Goal: Answer question/provide support

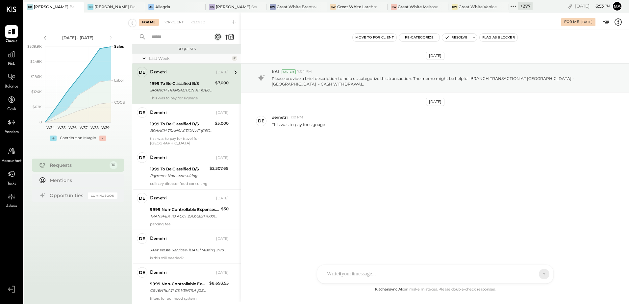
click at [200, 84] on div "1999 To Be Classified B/S" at bounding box center [181, 83] width 63 height 7
click at [176, 89] on div "BRANCH TRANSACTION AT [GEOGRAPHIC_DATA] - [GEOGRAPHIC_DATA] - CASH WITHDRAWAL." at bounding box center [181, 90] width 63 height 7
click at [357, 275] on div at bounding box center [429, 274] width 211 height 14
type input "******"
click at [378, 240] on div "D demetri" at bounding box center [371, 243] width 75 height 13
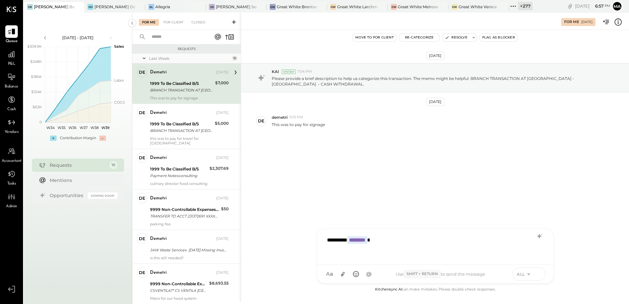
click at [540, 275] on icon at bounding box center [538, 273] width 6 height 7
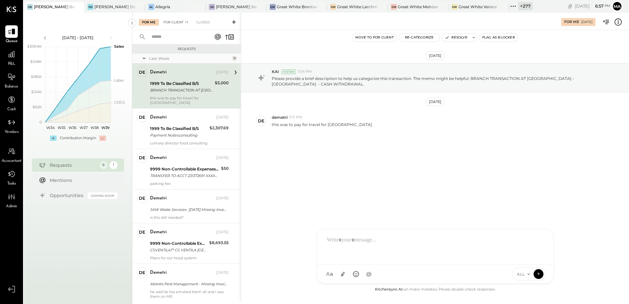
click at [182, 22] on div "For Client +1" at bounding box center [175, 22] width 31 height 7
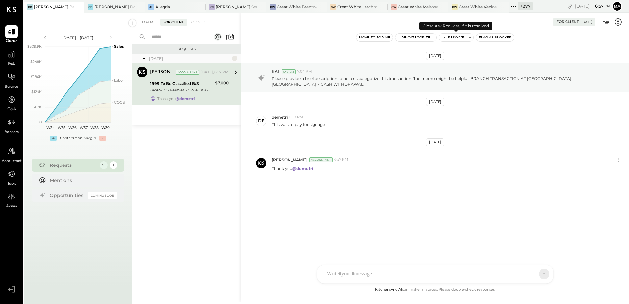
click at [453, 37] on button "Resolve" at bounding box center [453, 38] width 28 height 8
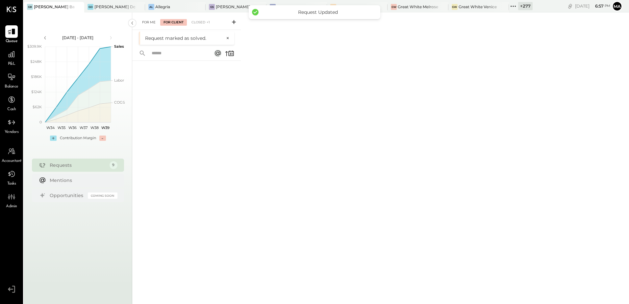
click at [149, 19] on div "For Me" at bounding box center [149, 22] width 20 height 7
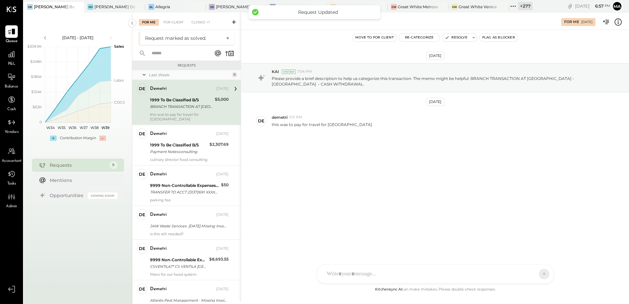
click at [198, 107] on div "BRANCH TRANSACTION AT [GEOGRAPHIC_DATA] - [GEOGRAPHIC_DATA] - CASH WITHDRAWAL." at bounding box center [181, 106] width 63 height 7
click at [407, 178] on div "[DATE] KAI System 7:04 PM Please provide a brief description to help us categor…" at bounding box center [435, 114] width 388 height 136
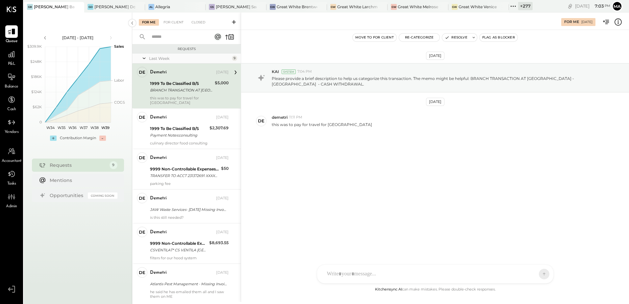
click at [204, 86] on div "1999 To Be Classified B/S" at bounding box center [181, 83] width 63 height 7
click at [194, 84] on div "1999 To Be Classified B/S" at bounding box center [181, 83] width 63 height 7
click at [366, 271] on div at bounding box center [429, 274] width 211 height 14
click at [542, 273] on button at bounding box center [538, 274] width 10 height 10
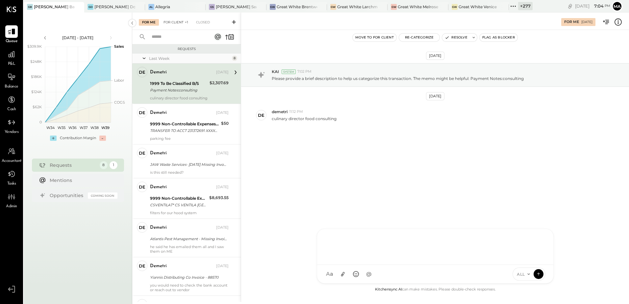
click at [178, 24] on div "For Client +1" at bounding box center [175, 22] width 31 height 7
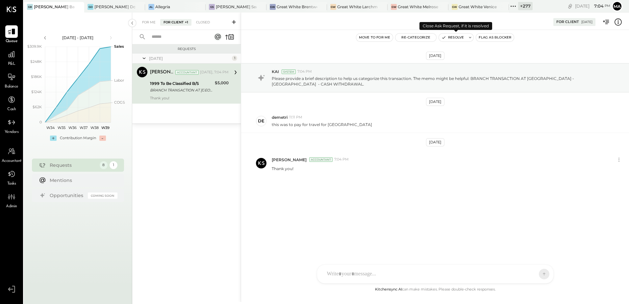
click at [458, 37] on button "Resolve" at bounding box center [453, 38] width 28 height 8
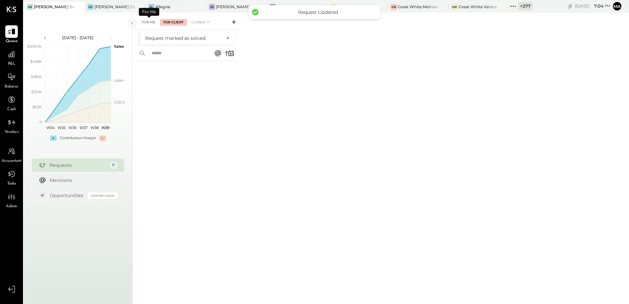
click at [147, 20] on div "For Me" at bounding box center [149, 22] width 20 height 7
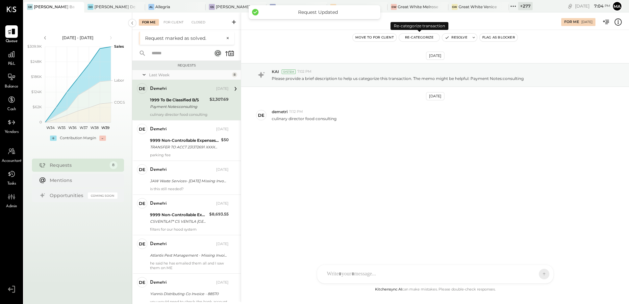
click at [418, 37] on button "Re-Categorize" at bounding box center [419, 38] width 41 height 8
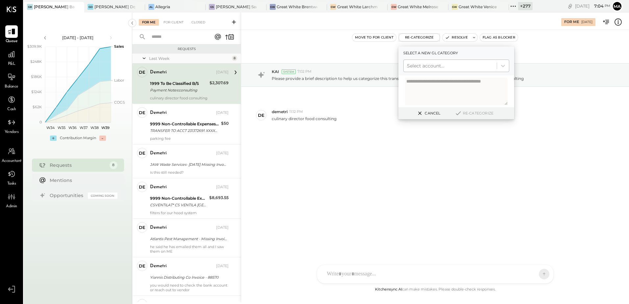
click at [453, 65] on div at bounding box center [450, 66] width 87 height 8
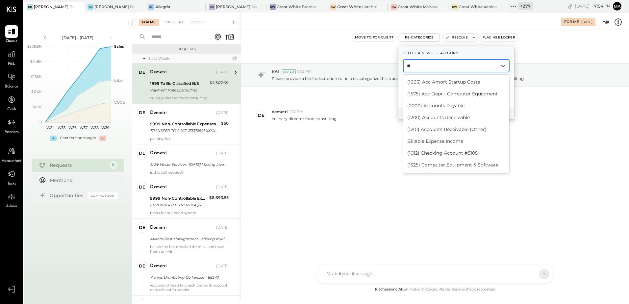
type input "*"
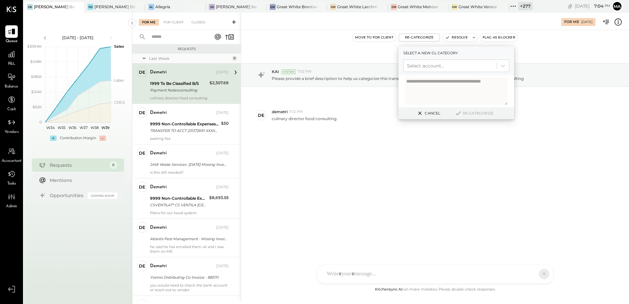
click at [312, 176] on div "[DATE] KAI System 7:02 PM Please provide a brief description to help us categor…" at bounding box center [435, 111] width 388 height 130
click at [438, 59] on div "Select a new gl category Select account..." at bounding box center [456, 60] width 116 height 29
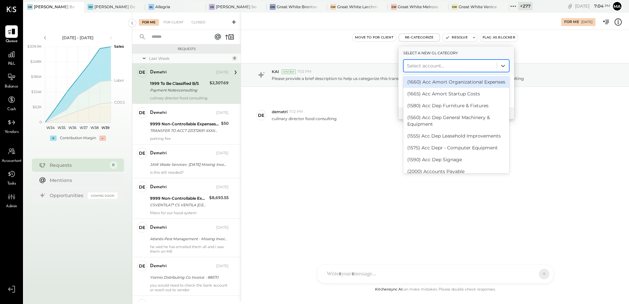
click at [438, 64] on div at bounding box center [450, 66] width 87 height 8
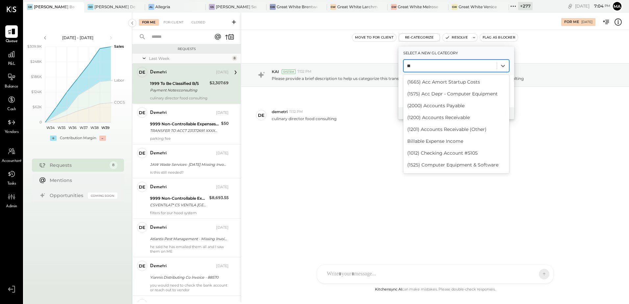
type input "*"
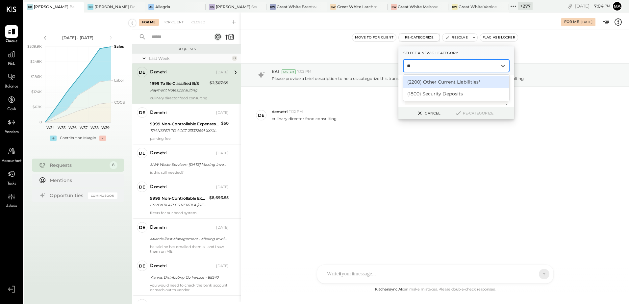
type input "*"
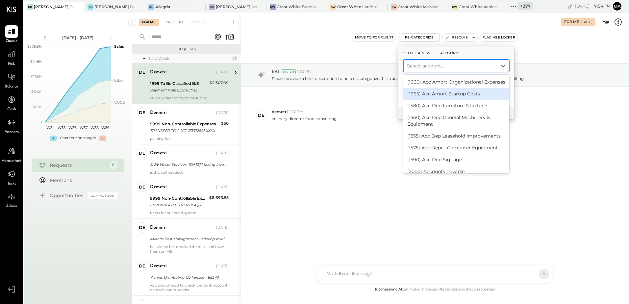
click at [301, 177] on div "[DATE] KAI System 7:02 PM Please provide a brief description to help us categor…" at bounding box center [435, 158] width 388 height 256
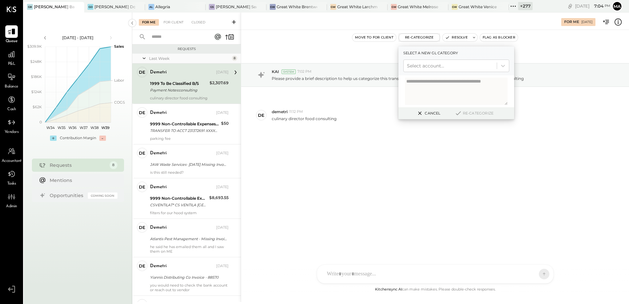
click at [315, 153] on div "[DATE] KAI System 7:02 PM Please provide a brief description to help us categor…" at bounding box center [435, 111] width 388 height 130
click at [423, 111] on icon at bounding box center [420, 113] width 8 height 8
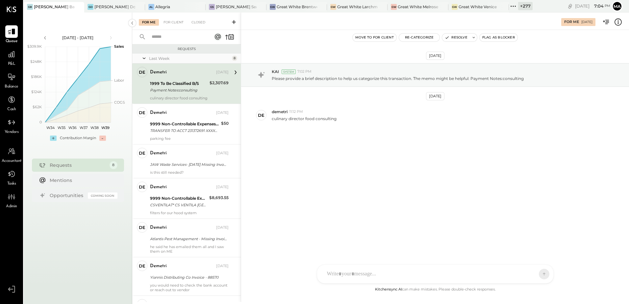
click at [355, 186] on div "[DATE] KAI System 7:02 PM Please provide a brief description to help us categor…" at bounding box center [435, 158] width 388 height 256
drag, startPoint x: 271, startPoint y: 120, endPoint x: 337, endPoint y: 122, distance: 66.5
click at [337, 122] on div "de demetri 11:12 PM culinary director food consulting" at bounding box center [435, 115] width 388 height 23
copy p "culinary director food consulting"
click at [415, 206] on div "[DATE] KAI System 7:02 PM Please provide a brief description to help us categor…" at bounding box center [435, 158] width 388 height 256
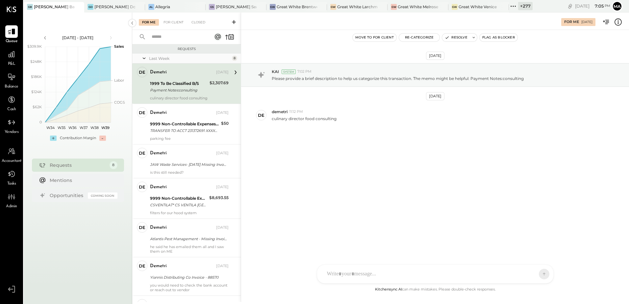
click at [389, 182] on div "[DATE] KAI System 7:02 PM Please provide a brief description to help us categor…" at bounding box center [435, 158] width 388 height 256
click at [456, 36] on button "Resolve" at bounding box center [456, 38] width 28 height 8
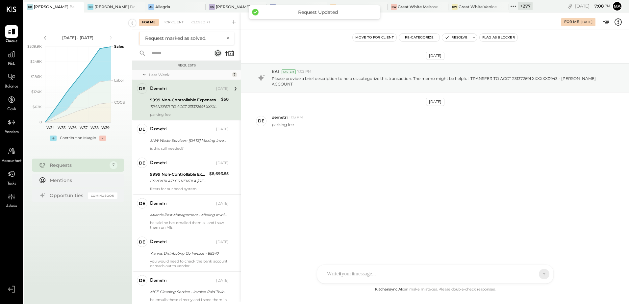
click at [198, 100] on div "9999 Non-Controllable Expenses:Other Income and Expenses:To Be Classified P&L" at bounding box center [184, 100] width 69 height 7
click at [376, 176] on div "[DATE] KAI System 7:02 PM Please provide a brief description to help us categor…" at bounding box center [435, 114] width 388 height 136
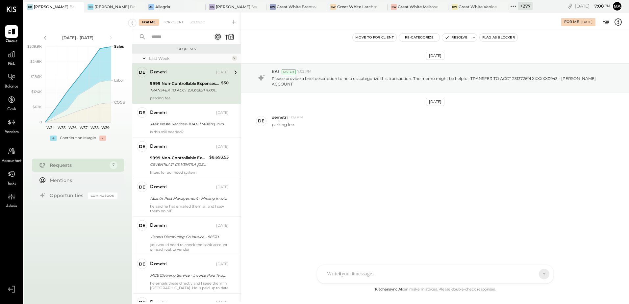
click at [405, 178] on div "[DATE] KAI System 7:02 PM Please provide a brief description to help us categor…" at bounding box center [435, 114] width 388 height 136
click at [414, 37] on button "Re-Categorize" at bounding box center [419, 38] width 41 height 8
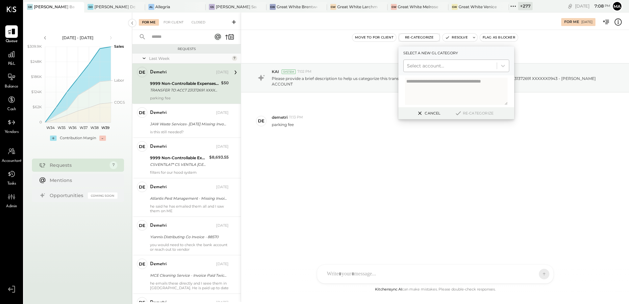
click at [440, 64] on div at bounding box center [450, 66] width 87 height 8
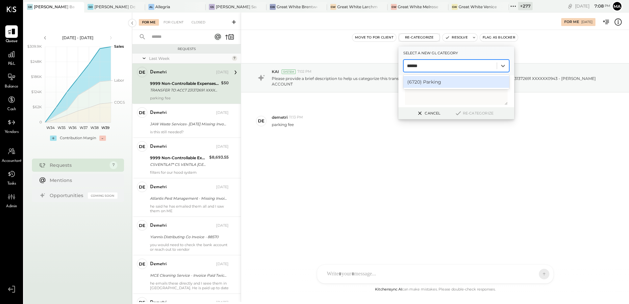
type input "*******"
click at [455, 83] on div "(6720) Parking" at bounding box center [456, 82] width 106 height 12
click at [474, 115] on button "Re-Categorize" at bounding box center [473, 113] width 43 height 8
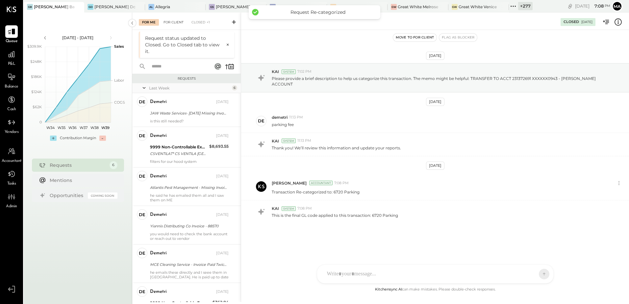
click at [179, 22] on div "For Client" at bounding box center [173, 22] width 27 height 7
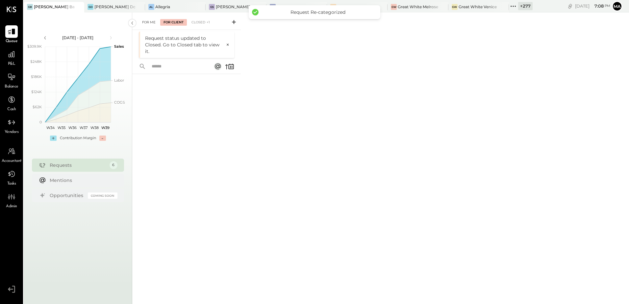
click at [150, 20] on div "For Me" at bounding box center [149, 22] width 20 height 7
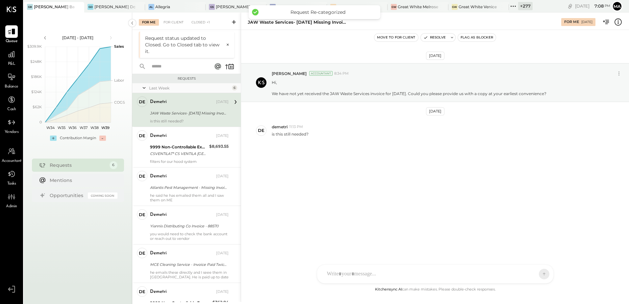
click at [338, 171] on div "[DATE] [PERSON_NAME] Accountant 8:34 PM Hi, We have not yet received the JAW Wa…" at bounding box center [435, 118] width 388 height 145
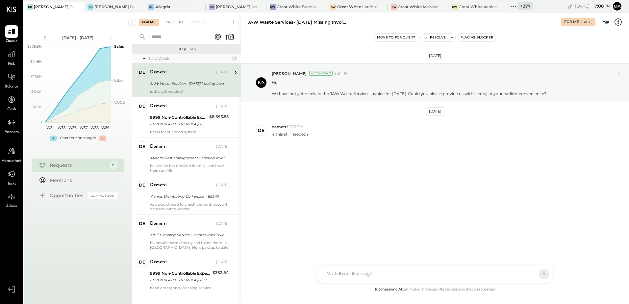
click at [528, 161] on div "[DATE] [PERSON_NAME] Accountant 8:34 PM Hi, We have not yet received the JAW Wa…" at bounding box center [435, 118] width 388 height 145
click at [374, 203] on div "[DATE] [PERSON_NAME] Accountant 8:34 PM Hi, We have not yet received the JAW Wa…" at bounding box center [435, 158] width 388 height 256
click at [381, 259] on div at bounding box center [435, 246] width 223 height 26
type input "*"
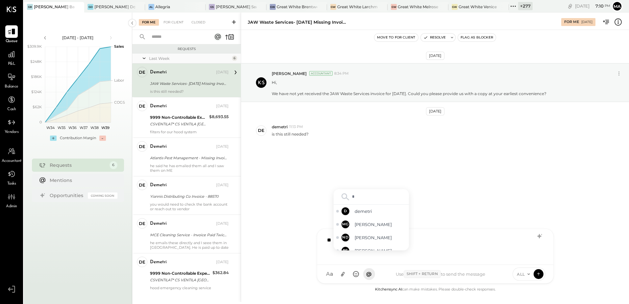
type input "**"
click at [359, 228] on span "demetri" at bounding box center [381, 231] width 52 height 6
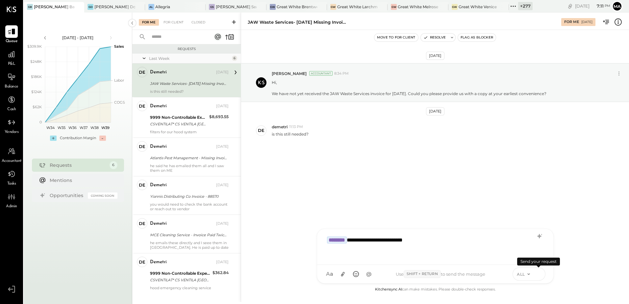
click at [538, 275] on icon at bounding box center [538, 273] width 6 height 7
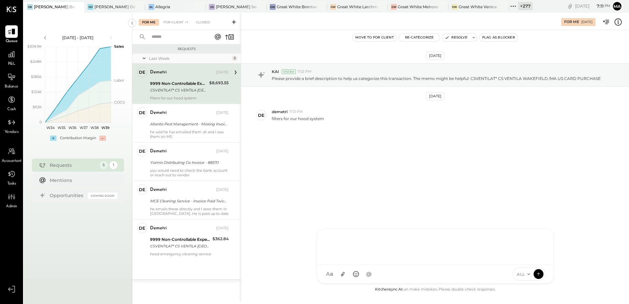
click at [185, 87] on div "CSVENTILAT* CS VENTILA [GEOGRAPHIC_DATA] /MA US CARD PURCHASE" at bounding box center [178, 90] width 57 height 7
click at [376, 159] on div "[DATE] KAI System 7:02 PM Please provide a brief description to help us categor…" at bounding box center [435, 111] width 388 height 130
click at [401, 168] on div "[DATE] KAI System 7:02 PM Please provide a brief description to help us categor…" at bounding box center [435, 111] width 388 height 130
click at [488, 174] on div "[DATE] KAI System 7:02 PM Please provide a brief description to help us categor…" at bounding box center [435, 111] width 388 height 130
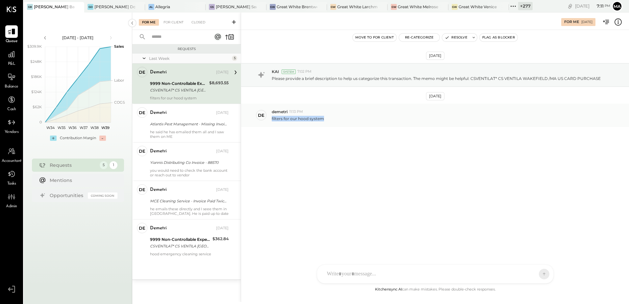
drag, startPoint x: 272, startPoint y: 119, endPoint x: 325, endPoint y: 121, distance: 53.3
click at [325, 121] on div "filters for our hood system" at bounding box center [448, 117] width 352 height 7
copy p "filters for our hood system"
click at [428, 35] on button "Re-Categorize" at bounding box center [419, 38] width 41 height 8
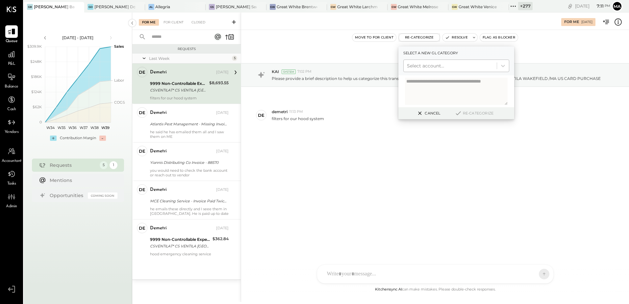
click at [421, 64] on div at bounding box center [450, 66] width 87 height 8
type input "****"
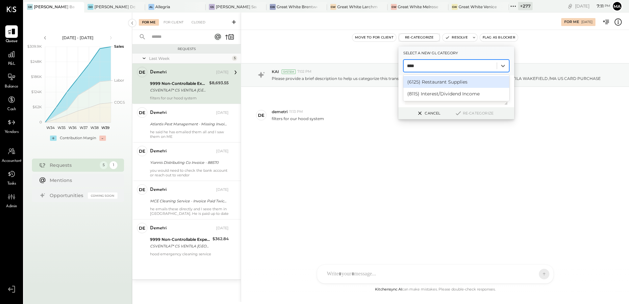
click at [434, 83] on div "(6125) Restaurant Supplies" at bounding box center [456, 82] width 106 height 12
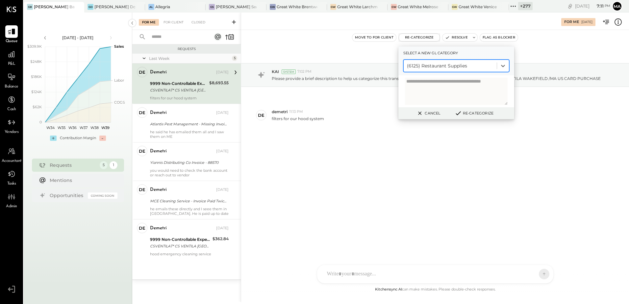
click at [474, 112] on button "Re-Categorize" at bounding box center [473, 113] width 43 height 8
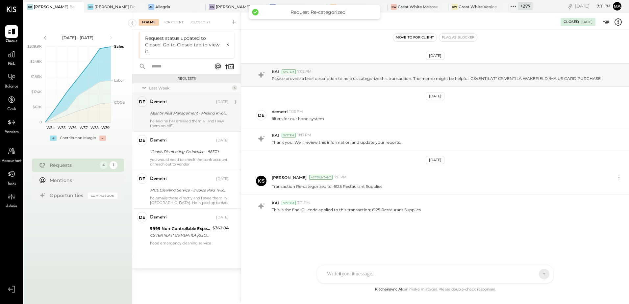
click at [163, 111] on div "Atlantis Pest Management - Missing Invoice" at bounding box center [188, 113] width 77 height 7
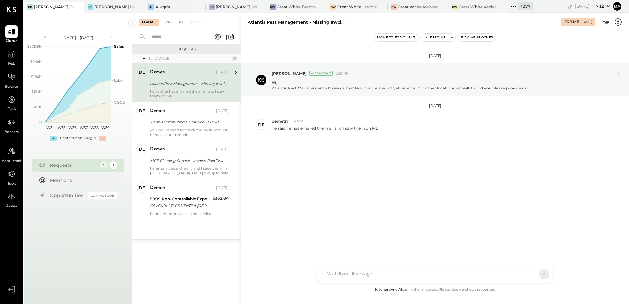
drag, startPoint x: 370, startPoint y: 200, endPoint x: 359, endPoint y: 186, distance: 17.8
click at [370, 200] on div "[DATE] [PERSON_NAME] Accountant 12:29 PM Hi, Atlantis Pest Management - It seem…" at bounding box center [435, 158] width 388 height 256
drag, startPoint x: 291, startPoint y: 130, endPoint x: 320, endPoint y: 132, distance: 28.7
click at [320, 132] on div "de [PERSON_NAME] 11:14 PM he said he has emailed them all and I saw them on ME" at bounding box center [435, 124] width 388 height 23
drag, startPoint x: 320, startPoint y: 132, endPoint x: 372, endPoint y: 187, distance: 76.3
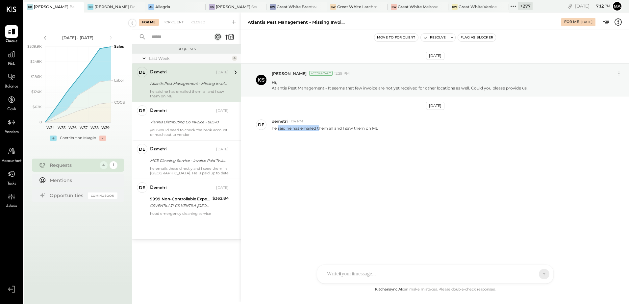
click at [372, 187] on div "[DATE] [PERSON_NAME] Accountant 12:29 PM Hi, Atlantis Pest Management - It seem…" at bounding box center [435, 158] width 388 height 256
drag, startPoint x: 272, startPoint y: 89, endPoint x: 324, endPoint y: 89, distance: 52.6
click at [324, 89] on div "Atlantis Pest Management - It seems that few invoice are not yet received for o…" at bounding box center [400, 88] width 256 height 6
copy div "Atlantis Pest Management"
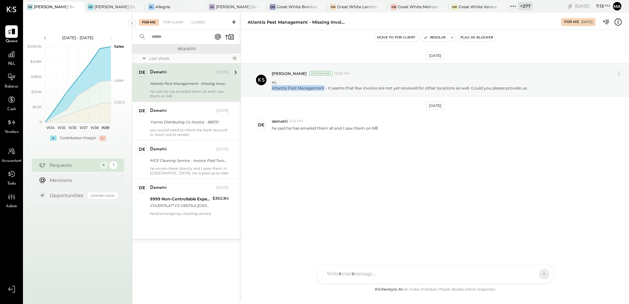
click at [373, 170] on div "[DATE] [PERSON_NAME] Accountant 12:29 PM Hi, Atlantis Pest Management - It seem…" at bounding box center [435, 115] width 388 height 139
click at [373, 273] on div at bounding box center [429, 274] width 211 height 14
type input "****"
click at [362, 244] on span "demetri" at bounding box center [381, 244] width 52 height 6
click at [377, 245] on div "********" at bounding box center [435, 246] width 223 height 26
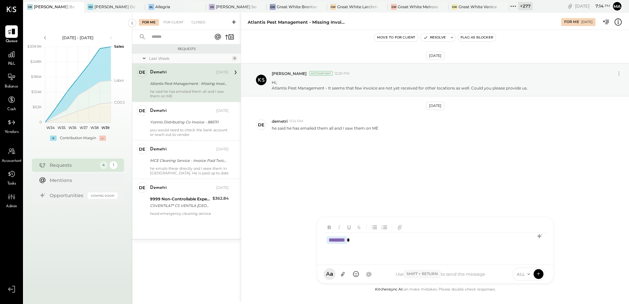
click at [436, 246] on div "********" at bounding box center [435, 246] width 223 height 26
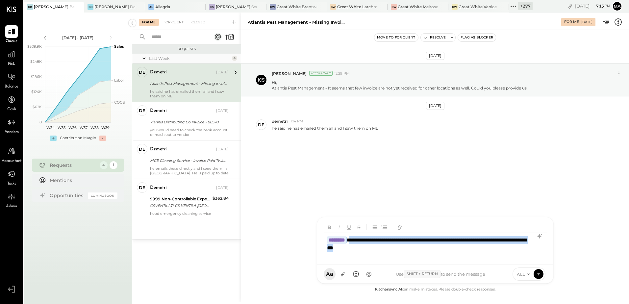
drag, startPoint x: 359, startPoint y: 241, endPoint x: 411, endPoint y: 246, distance: 51.6
click at [411, 246] on div "**********" at bounding box center [435, 246] width 223 height 26
copy div "**********"
click at [418, 248] on div "**********" at bounding box center [435, 246] width 223 height 26
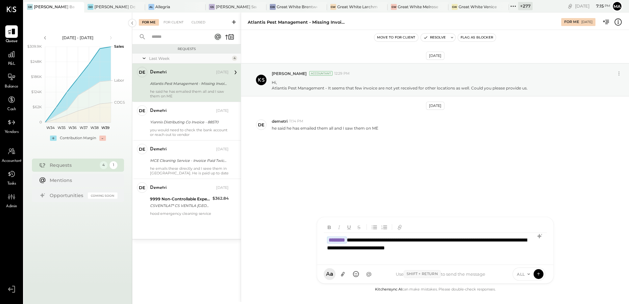
drag, startPoint x: 454, startPoint y: 247, endPoint x: 454, endPoint y: 255, distance: 7.9
click at [454, 247] on div "**********" at bounding box center [435, 246] width 223 height 26
click at [505, 242] on div "**********" at bounding box center [435, 246] width 223 height 26
click at [521, 241] on div "**********" at bounding box center [435, 246] width 223 height 26
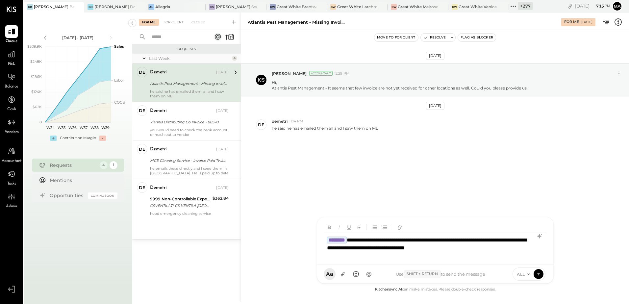
click at [510, 248] on div "**********" at bounding box center [435, 246] width 223 height 26
click at [361, 248] on div "**********" at bounding box center [435, 246] width 223 height 26
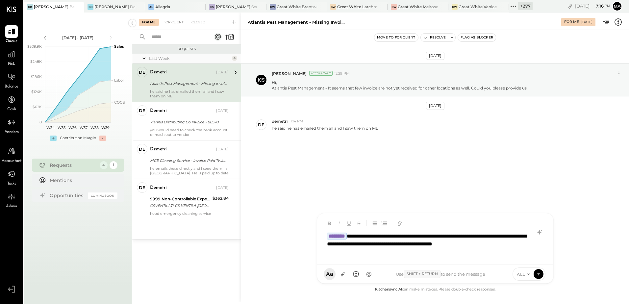
click at [388, 255] on div "**********" at bounding box center [435, 244] width 223 height 30
click at [540, 275] on icon at bounding box center [538, 273] width 6 height 7
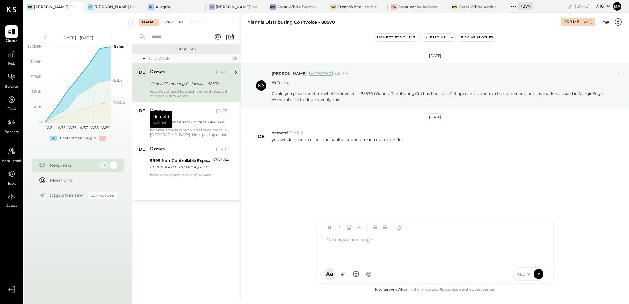
click at [169, 22] on div "For Client" at bounding box center [173, 22] width 27 height 7
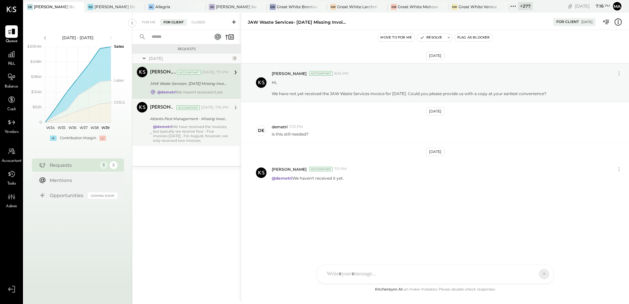
click at [208, 129] on div "@demetri We have received the invoices, but typically we receive four - Five in…" at bounding box center [191, 133] width 76 height 18
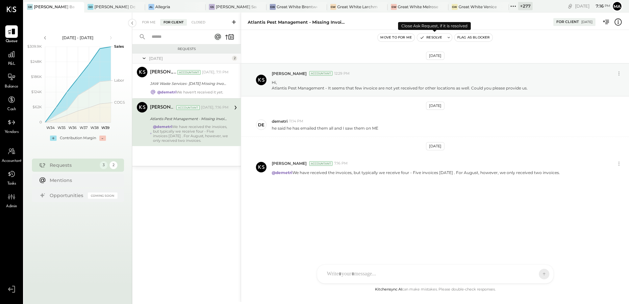
click at [429, 38] on button "Resolve" at bounding box center [431, 38] width 28 height 8
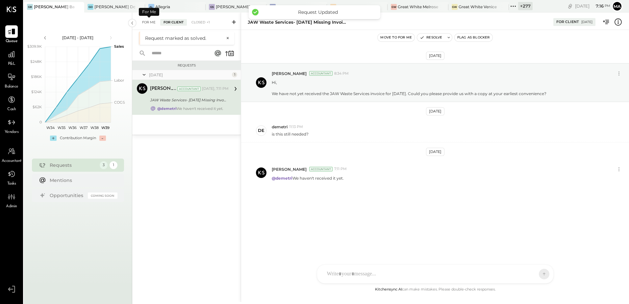
click at [149, 22] on div "For Me" at bounding box center [149, 22] width 20 height 7
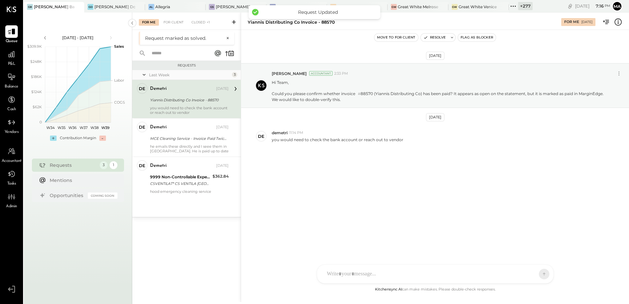
click at [357, 166] on div "[DATE] [PERSON_NAME] Accountant 2:33 PM Hi Team, Could you please confirm wheth…" at bounding box center [435, 121] width 388 height 151
click at [391, 182] on div "[DATE] [PERSON_NAME] Accountant 2:33 PM Hi Team, Could you please confirm wheth…" at bounding box center [435, 121] width 388 height 151
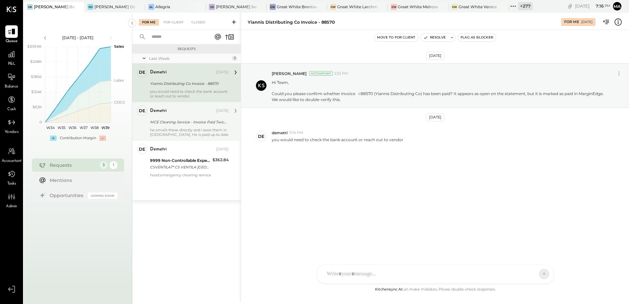
click at [192, 116] on div "demetri [DATE]" at bounding box center [189, 110] width 79 height 11
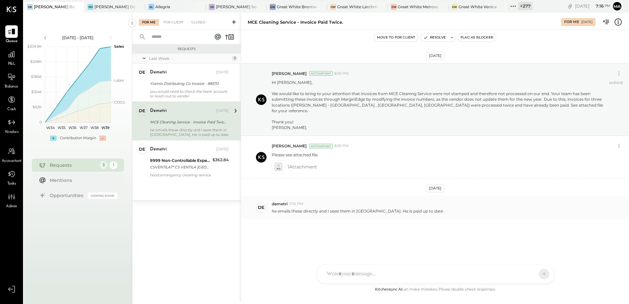
click at [437, 207] on div "he emails these directly and I seee them in [GEOGRAPHIC_DATA]. He is paid up to…" at bounding box center [448, 210] width 352 height 7
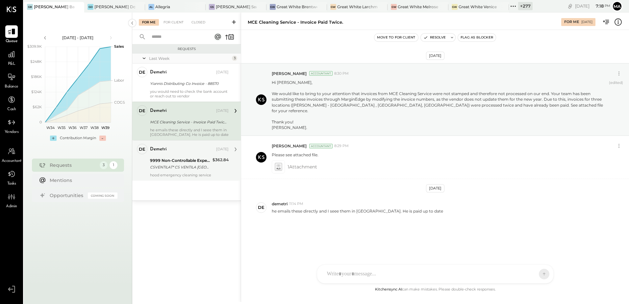
click at [189, 169] on div "CSVENTILAT* CS VENTILA [GEOGRAPHIC_DATA] /MA US CARD PURCHASE" at bounding box center [180, 167] width 61 height 7
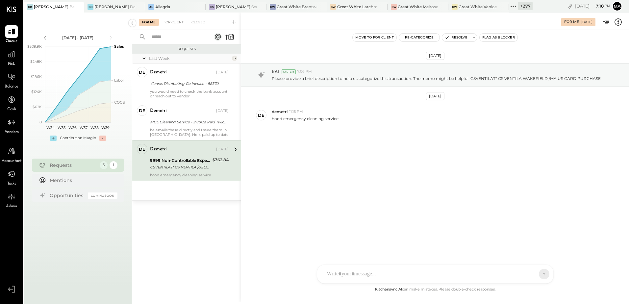
click at [357, 181] on div "[DATE] KAI System 7:06 PM Please provide a brief description to help us categor…" at bounding box center [435, 158] width 388 height 256
click at [422, 37] on button "Re-Categorize" at bounding box center [419, 38] width 41 height 8
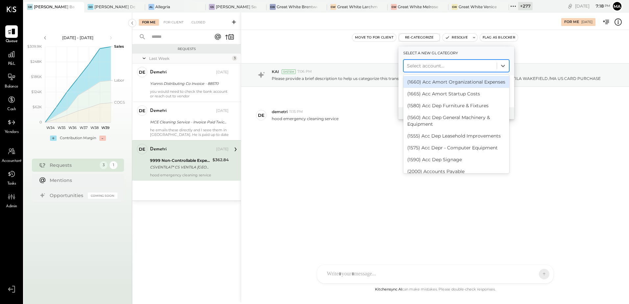
click at [447, 64] on div at bounding box center [450, 66] width 87 height 8
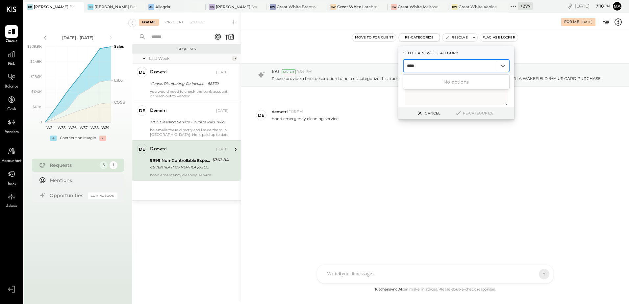
type input "****"
click at [452, 68] on div at bounding box center [450, 66] width 87 height 8
type input "******"
click at [456, 81] on div "(6115) Cleaning Services" at bounding box center [456, 82] width 106 height 12
click at [474, 111] on button "Re-Categorize" at bounding box center [473, 113] width 43 height 8
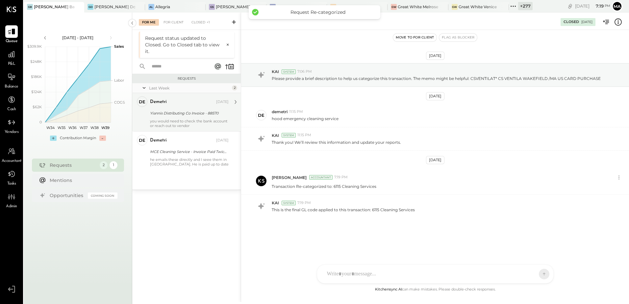
click at [190, 115] on div "Yiannis Distributing Co Invoice - 88570" at bounding box center [188, 113] width 77 height 7
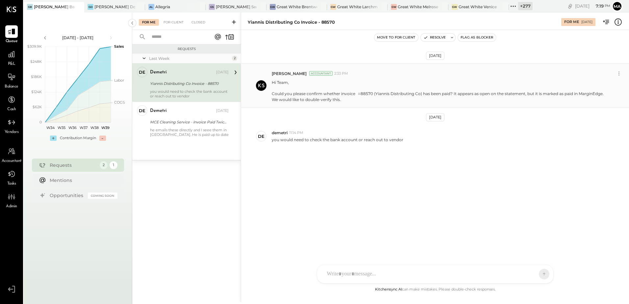
click at [367, 92] on div "Could you please confirm whether invoice # 88570 (Yiannis Distributing Co) has …" at bounding box center [439, 97] width 334 height 12
copy div "88570"
click at [461, 163] on div "[DATE] [PERSON_NAME] Accountant 2:33 PM Hi Team, Could you please confirm wheth…" at bounding box center [435, 121] width 388 height 151
click at [457, 150] on div "[DATE] [PERSON_NAME] Accountant 2:33 PM Hi Team, Could you please confirm wheth…" at bounding box center [435, 121] width 388 height 151
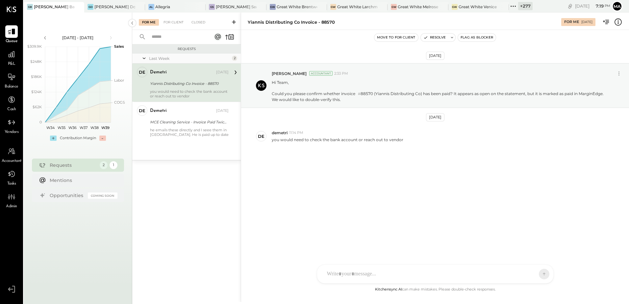
click at [439, 206] on div "[DATE] [PERSON_NAME] Accountant 2:33 PM Hi Team, Could you please confirm wheth…" at bounding box center [435, 158] width 388 height 256
click at [407, 172] on div "[DATE] [PERSON_NAME] Accountant 2:33 PM Hi Team, Could you please confirm wheth…" at bounding box center [435, 121] width 388 height 151
click at [419, 194] on div "[DATE] [PERSON_NAME] Accountant 2:33 PM Hi Team, Could you please confirm wheth…" at bounding box center [435, 121] width 388 height 151
click at [372, 276] on div at bounding box center [429, 274] width 211 height 14
click at [441, 242] on div "*****" at bounding box center [435, 246] width 223 height 26
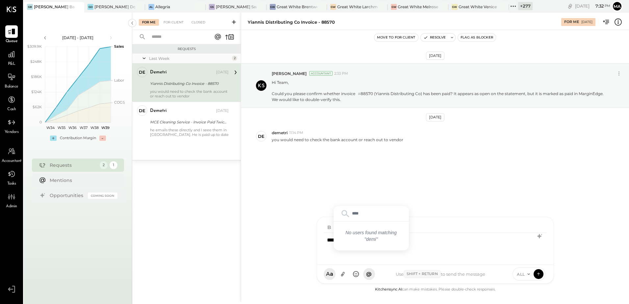
click at [444, 233] on div "*****" at bounding box center [435, 246] width 223 height 26
click at [321, 248] on div "*****" at bounding box center [435, 241] width 236 height 48
type input "****"
click at [378, 243] on span "demetri" at bounding box center [381, 244] width 52 height 6
click at [390, 241] on div "**********" at bounding box center [435, 246] width 223 height 26
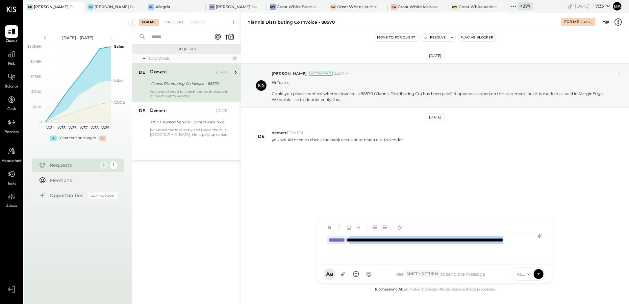
drag, startPoint x: 359, startPoint y: 239, endPoint x: 381, endPoint y: 248, distance: 23.7
click at [381, 248] on div "**********" at bounding box center [435, 246] width 223 height 26
copy div "*"
click at [381, 253] on div "**********" at bounding box center [435, 246] width 223 height 26
drag, startPoint x: 360, startPoint y: 241, endPoint x: 373, endPoint y: 249, distance: 15.2
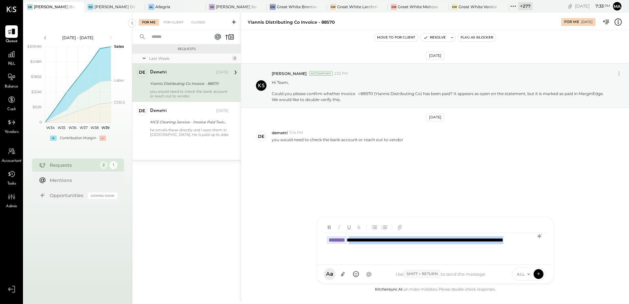
click at [373, 249] on div "**********" at bounding box center [435, 246] width 223 height 26
drag, startPoint x: 359, startPoint y: 241, endPoint x: 379, endPoint y: 261, distance: 28.8
click at [359, 241] on div "**********" at bounding box center [435, 246] width 223 height 26
click at [433, 247] on div "**********" at bounding box center [435, 246] width 223 height 26
click at [536, 276] on icon at bounding box center [538, 273] width 6 height 7
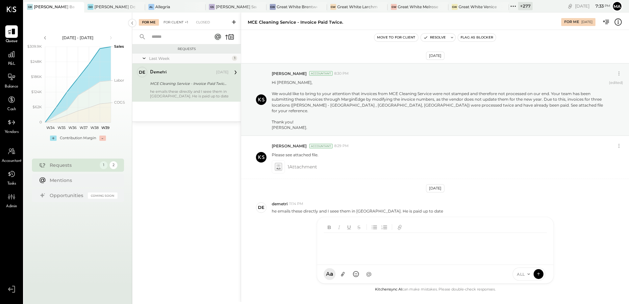
click at [168, 24] on div "For Client +1" at bounding box center [175, 22] width 31 height 7
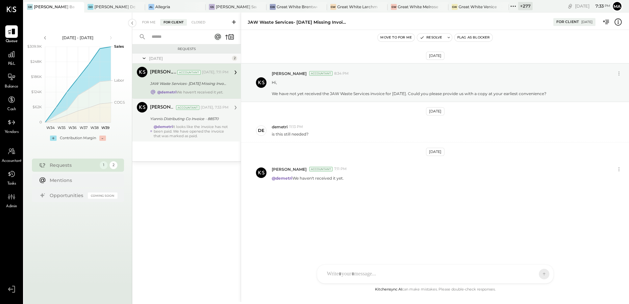
click at [195, 127] on div "@demetri It looks like the invoice has not been paid. We have opened the invoic…" at bounding box center [191, 131] width 75 height 14
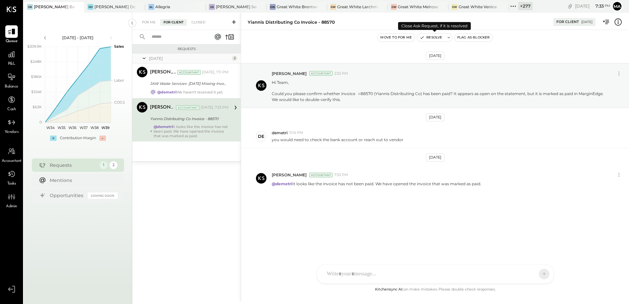
click at [434, 37] on button "Resolve" at bounding box center [431, 38] width 28 height 8
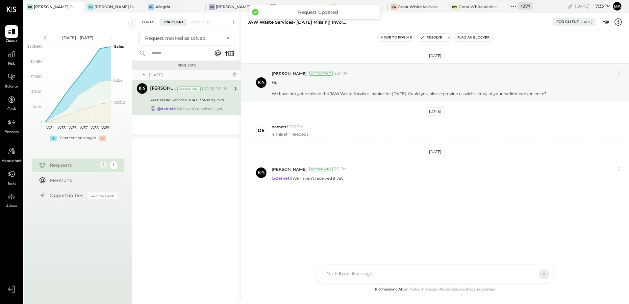
click at [151, 23] on div "For Me" at bounding box center [149, 22] width 20 height 7
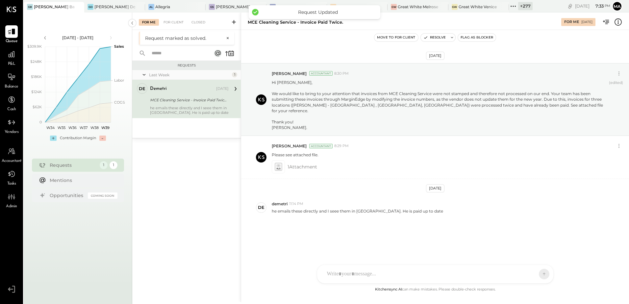
click at [472, 222] on div "[DATE] [PERSON_NAME] Accountant 8:30 PM Hi [PERSON_NAME], We would like to brin…" at bounding box center [435, 157] width 388 height 222
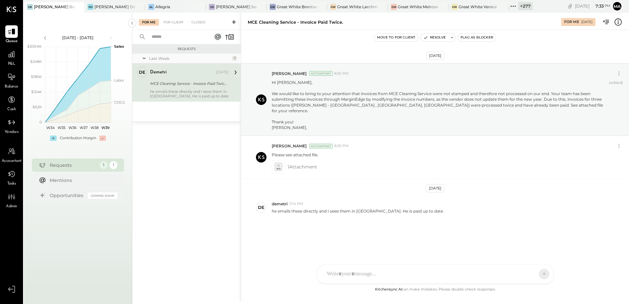
click at [434, 275] on div at bounding box center [429, 274] width 211 height 14
click at [538, 272] on icon at bounding box center [538, 273] width 6 height 7
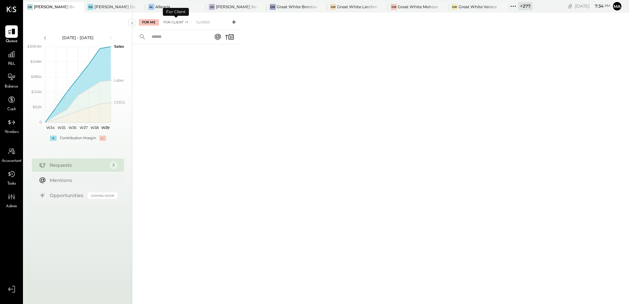
click at [175, 23] on div "For Client +1" at bounding box center [175, 22] width 31 height 7
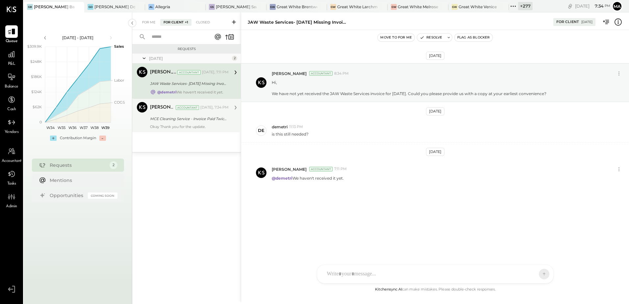
click at [201, 119] on div "MCE Cleaning Service - Invoice Paid Twice." at bounding box center [188, 118] width 77 height 7
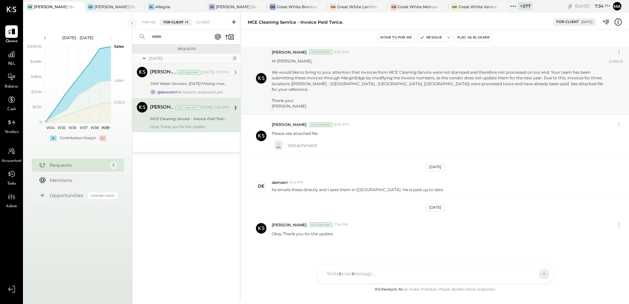
click at [188, 75] on div "[PERSON_NAME] Accountant" at bounding box center [175, 72] width 51 height 7
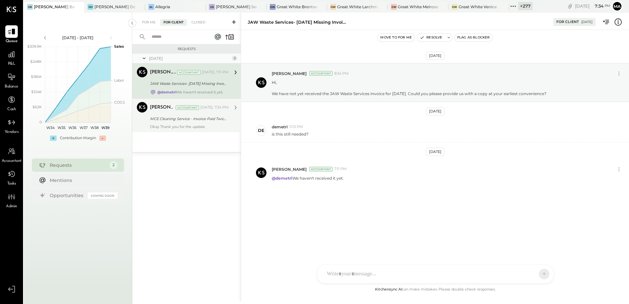
click at [190, 119] on div "MCE Cleaning Service - Invoice Paid Twice." at bounding box center [188, 118] width 77 height 7
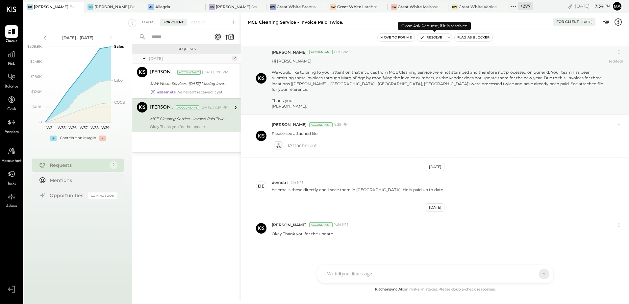
click at [432, 38] on button "Resolve" at bounding box center [431, 38] width 28 height 8
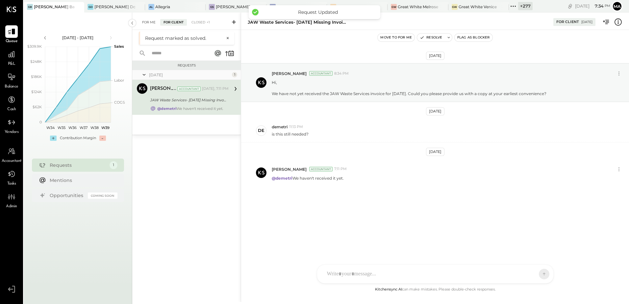
click at [148, 25] on div "For Me" at bounding box center [149, 22] width 20 height 7
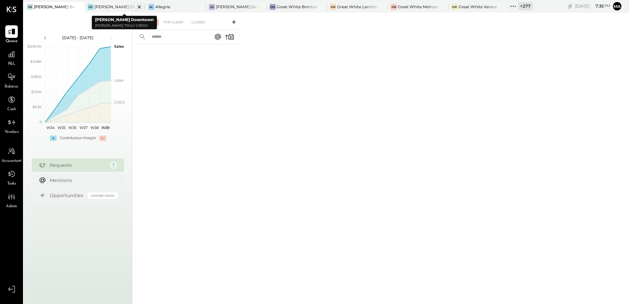
click at [110, 9] on div "[PERSON_NAME] Downtown" at bounding box center [114, 7] width 40 height 6
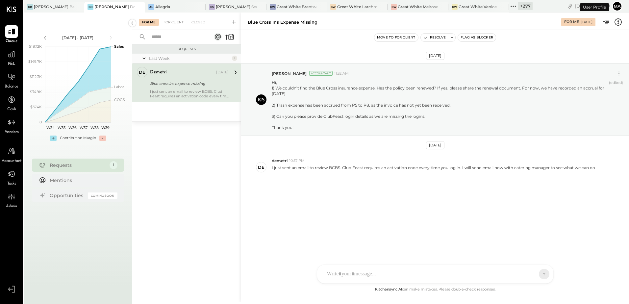
click at [195, 79] on div "demetri [DATE] Blue cross Ins expense missing I just sent an email to review BC…" at bounding box center [189, 83] width 79 height 32
click at [368, 176] on div at bounding box center [433, 174] width 323 height 6
click at [316, 205] on div "[DATE] [PERSON_NAME] Accountant 11:52 AM Hi, 1) We couldn’t find the Blue Cross…" at bounding box center [435, 138] width 388 height 185
click at [388, 227] on div "[DATE] [PERSON_NAME] Accountant 11:52 AM Hi, 1) We couldn’t find the Blue Cross…" at bounding box center [435, 138] width 388 height 185
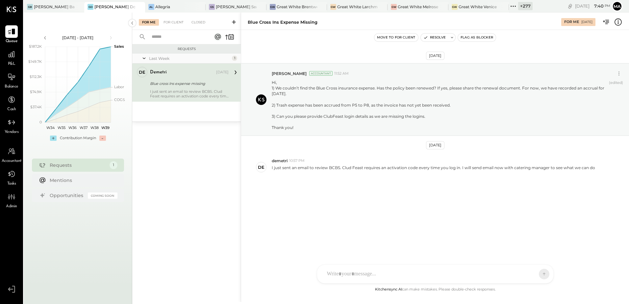
click at [430, 272] on div at bounding box center [429, 274] width 211 height 14
drag, startPoint x: 342, startPoint y: 168, endPoint x: 363, endPoint y: 168, distance: 20.4
click at [363, 168] on p "I just sent an email to review BCBS. Clud Feast requires an activation code eve…" at bounding box center [433, 170] width 323 height 11
copy p "Clud Feast"
click at [483, 243] on div "**********" at bounding box center [435, 246] width 223 height 26
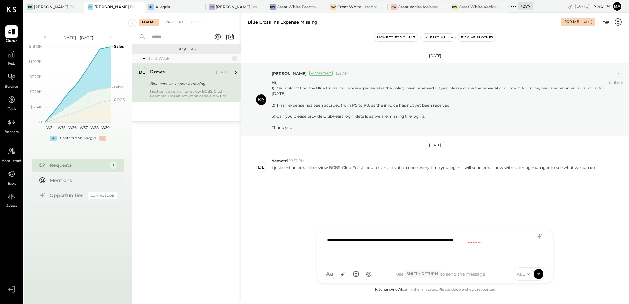
click at [463, 238] on div "**********" at bounding box center [435, 246] width 223 height 26
click at [345, 246] on div "**********" at bounding box center [435, 246] width 223 height 26
click at [540, 273] on icon at bounding box center [538, 273] width 6 height 7
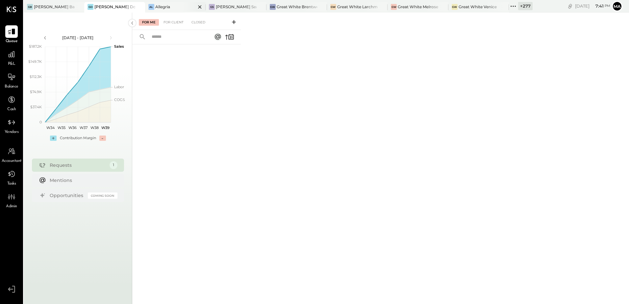
click at [198, 7] on icon at bounding box center [200, 7] width 8 height 8
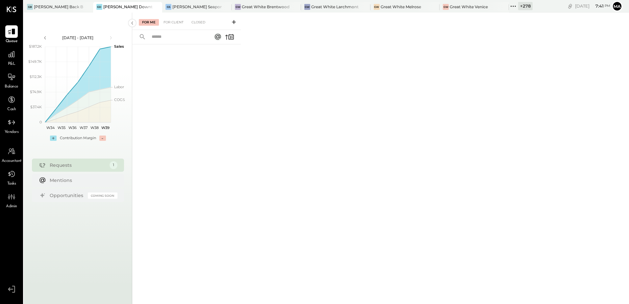
click at [518, 8] on div "+ 278" at bounding box center [525, 6] width 14 height 8
click at [190, 3] on div "[PERSON_NAME] Seaport" at bounding box center [196, 7] width 69 height 11
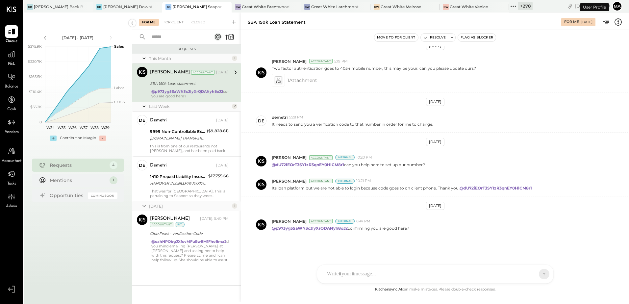
scroll to position [444, 0]
drag, startPoint x: 218, startPoint y: 82, endPoint x: 213, endPoint y: 86, distance: 6.8
click at [218, 82] on div "SBA 150k Loan statement" at bounding box center [188, 83] width 77 height 7
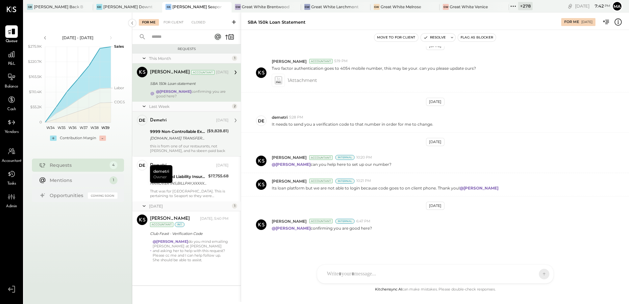
click at [191, 138] on div "[DOMAIN_NAME] TRANSFER FROM ACCT 231372691 XXXXXX5618 - BUSINESS MONEY MARKET SA" at bounding box center [177, 138] width 55 height 7
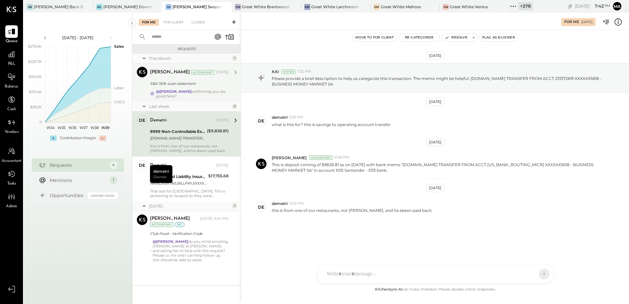
click at [203, 87] on div "SBA 150k Loan statement" at bounding box center [188, 83] width 77 height 7
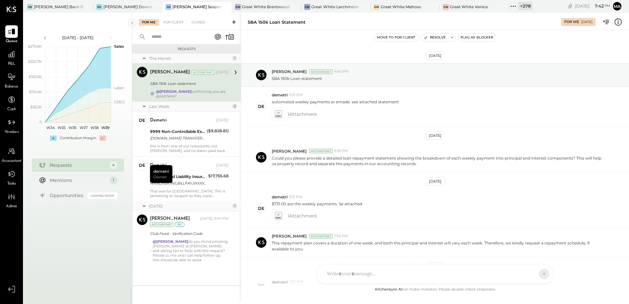
scroll to position [444, 0]
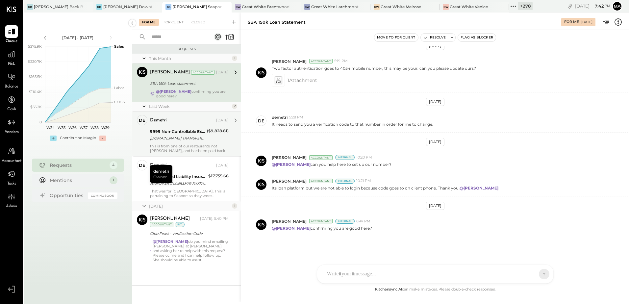
click at [187, 135] on div "[DOMAIN_NAME] TRANSFER FROM ACCT 231372691 XXXXXX5618 - BUSINESS MONEY MARKET SA" at bounding box center [177, 138] width 55 height 7
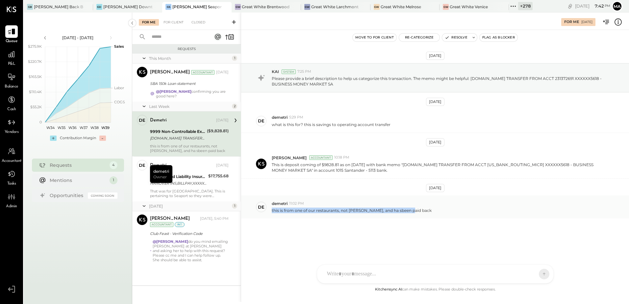
drag, startPoint x: 282, startPoint y: 212, endPoint x: 420, endPoint y: 212, distance: 138.5
click at [420, 212] on div "this is from one of our restaurants, not [PERSON_NAME], and ha sbeen paid back" at bounding box center [448, 209] width 352 height 7
drag, startPoint x: 420, startPoint y: 212, endPoint x: 433, endPoint y: 222, distance: 16.2
click at [433, 222] on div "[DATE] KAI System 7:25 PM Please provide a brief description to help us categor…" at bounding box center [435, 156] width 388 height 221
click at [355, 272] on div at bounding box center [429, 274] width 211 height 14
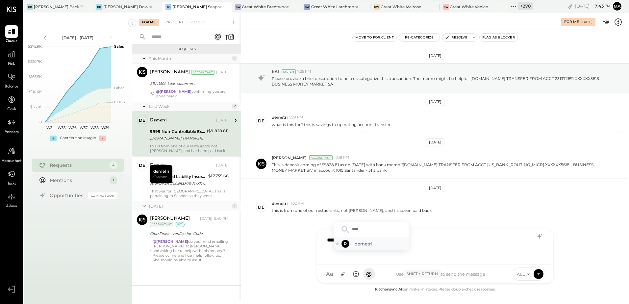
click at [372, 246] on span "demetri" at bounding box center [381, 244] width 52 height 6
click at [446, 239] on div "**********" at bounding box center [435, 246] width 223 height 26
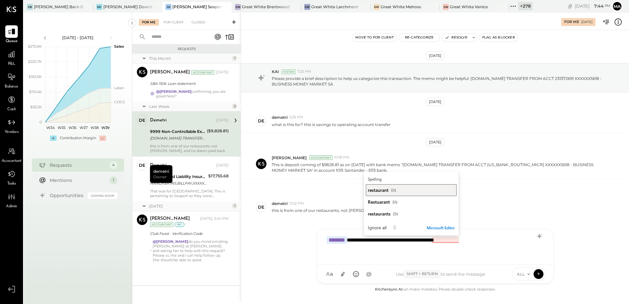
click at [403, 189] on div "restaurant EN" at bounding box center [411, 190] width 87 height 6
click at [486, 242] on div "**********" at bounding box center [435, 246] width 223 height 26
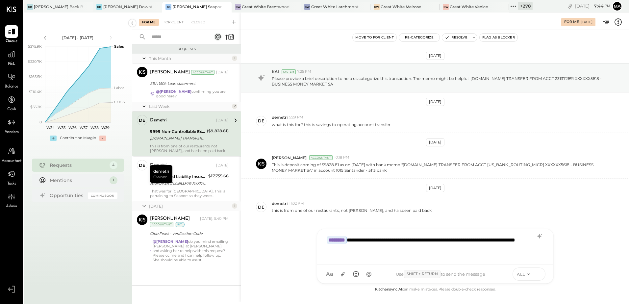
click at [536, 276] on icon at bounding box center [538, 273] width 6 height 7
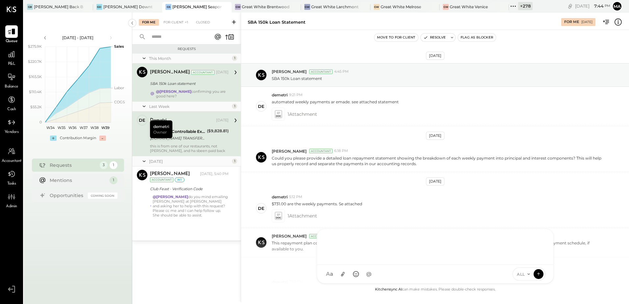
scroll to position [444, 0]
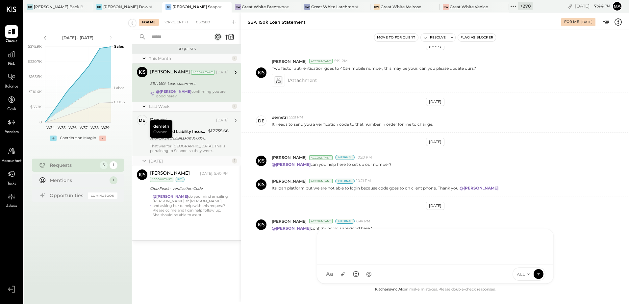
click at [191, 136] on div "HANOVER INS,BILLPAY,XXXXXX0160" at bounding box center [178, 138] width 56 height 7
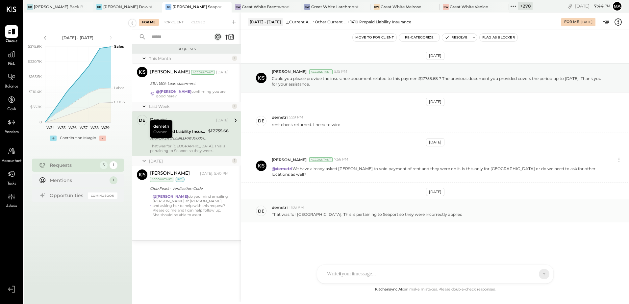
click at [446, 210] on div "That was for [GEOGRAPHIC_DATA]. This is pertaining to Seaport so they were inco…" at bounding box center [448, 213] width 352 height 7
click at [409, 273] on div at bounding box center [429, 274] width 211 height 14
click at [538, 275] on icon at bounding box center [538, 273] width 6 height 7
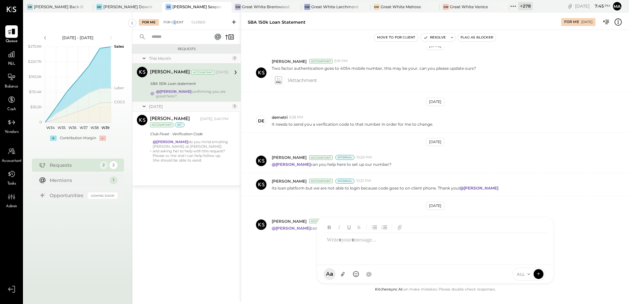
click at [176, 21] on div "For Client" at bounding box center [173, 22] width 27 height 7
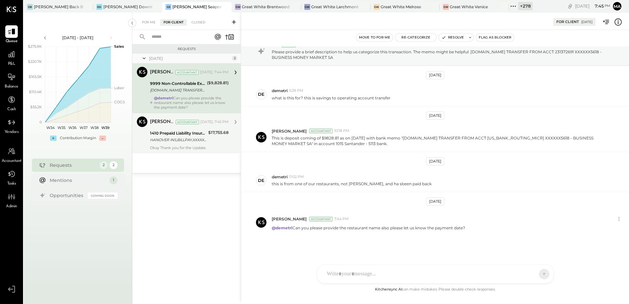
click at [175, 137] on div "HANOVER INS,BILLPAY,XXXXXX0160" at bounding box center [178, 139] width 56 height 7
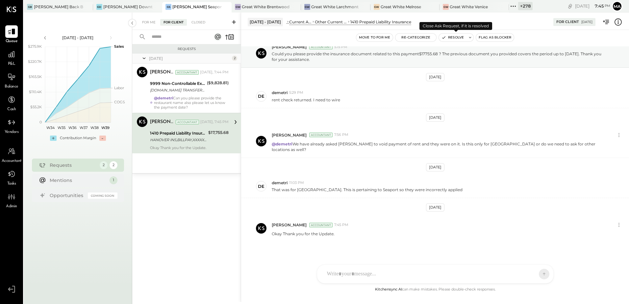
click at [455, 35] on button "Resolve" at bounding box center [453, 38] width 28 height 8
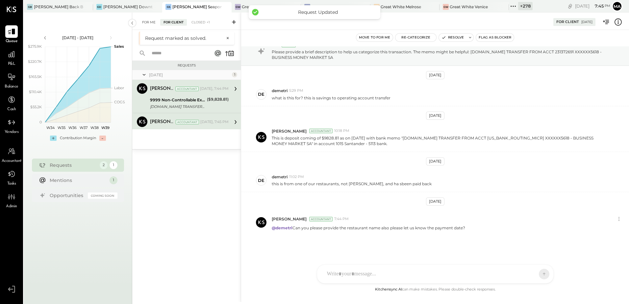
click at [148, 21] on div "For Me" at bounding box center [149, 22] width 20 height 7
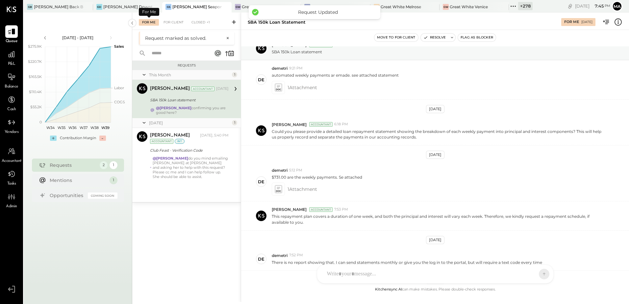
scroll to position [444, 0]
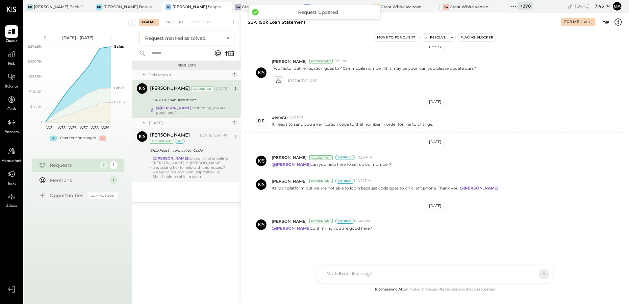
click at [207, 161] on div "@[PERSON_NAME] do you mind emailing [PERSON_NAME] at [PERSON_NAME] and asking h…" at bounding box center [191, 167] width 76 height 23
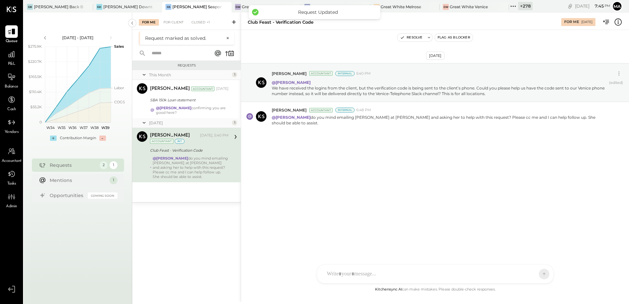
click at [415, 165] on div "[DATE] [PERSON_NAME] Accountant Internal 5:40 PM @[PERSON_NAME] We have receive…" at bounding box center [435, 113] width 388 height 134
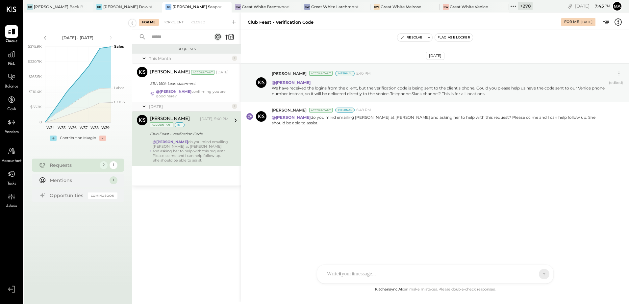
click at [486, 179] on div "[DATE] [PERSON_NAME] Accountant Internal 5:40 PM @[PERSON_NAME] We have receive…" at bounding box center [435, 158] width 388 height 256
click at [395, 269] on div at bounding box center [429, 274] width 211 height 14
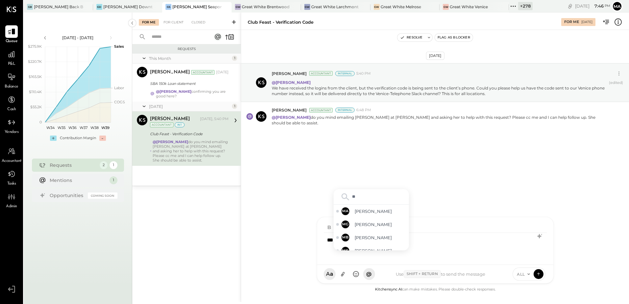
type input "***"
click at [369, 227] on span "[PERSON_NAME]" at bounding box center [381, 224] width 52 height 6
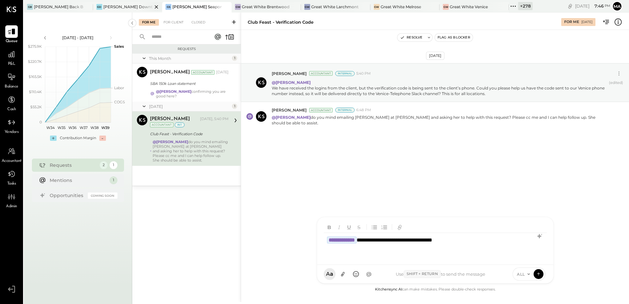
click at [123, 6] on div "[PERSON_NAME] Downtown" at bounding box center [127, 7] width 49 height 6
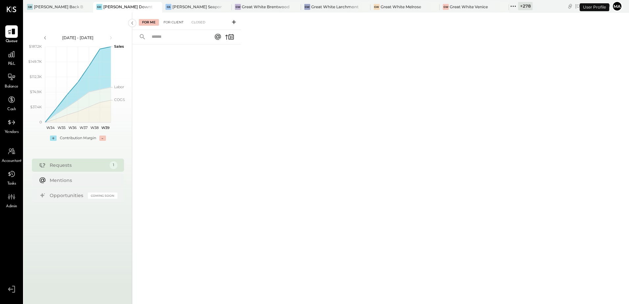
click at [175, 21] on div "For Client" at bounding box center [173, 22] width 27 height 7
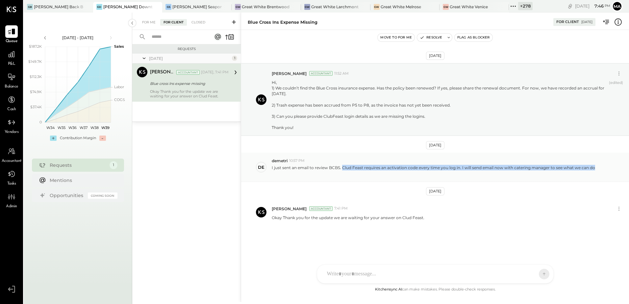
drag, startPoint x: 343, startPoint y: 166, endPoint x: 599, endPoint y: 169, distance: 255.6
click at [599, 169] on div "I just sent an email to review BCBS. Clud Feast requires an activation code eve…" at bounding box center [448, 169] width 352 height 12
copy p "Clud Feast requires an activation code every time you log in. I will send email…"
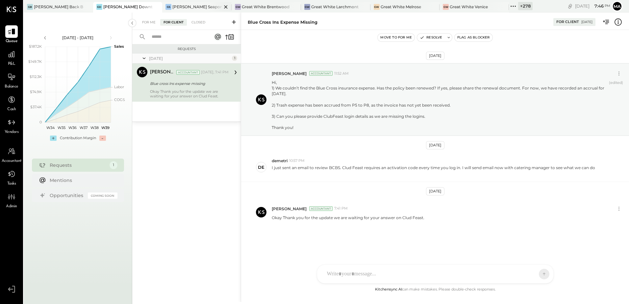
click at [180, 8] on div "[PERSON_NAME] Seaport" at bounding box center [196, 7] width 49 height 6
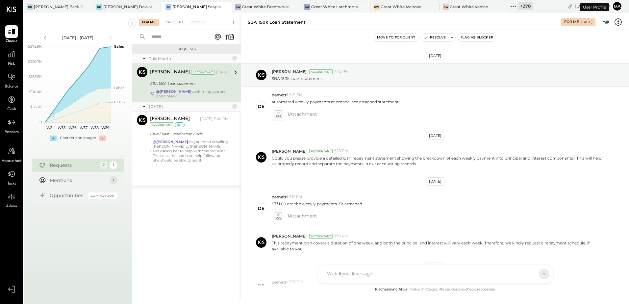
scroll to position [444, 0]
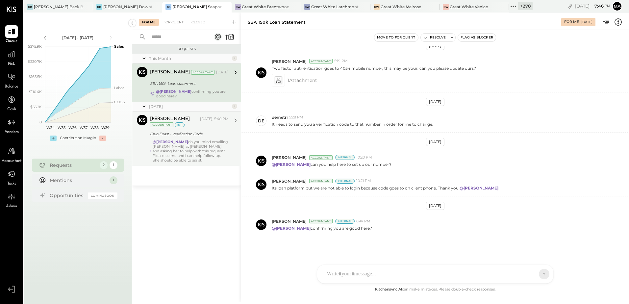
click at [211, 141] on div "@[PERSON_NAME] do you mind emailing [PERSON_NAME] at [PERSON_NAME] and asking h…" at bounding box center [191, 150] width 76 height 23
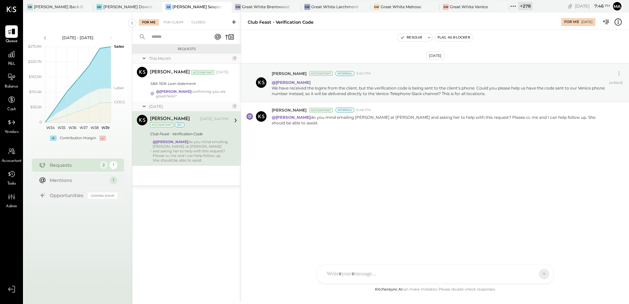
click at [361, 272] on div at bounding box center [429, 274] width 211 height 14
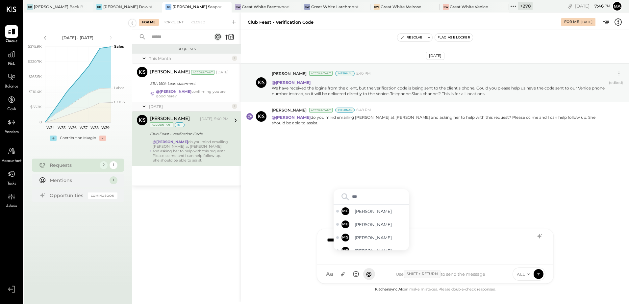
type input "****"
click at [377, 243] on span "[PERSON_NAME]" at bounding box center [381, 244] width 52 height 6
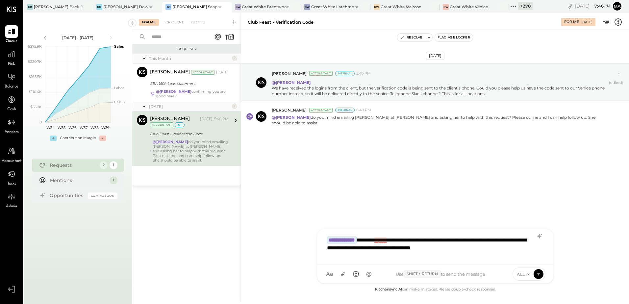
click at [375, 239] on div "**********" at bounding box center [435, 246] width 223 height 26
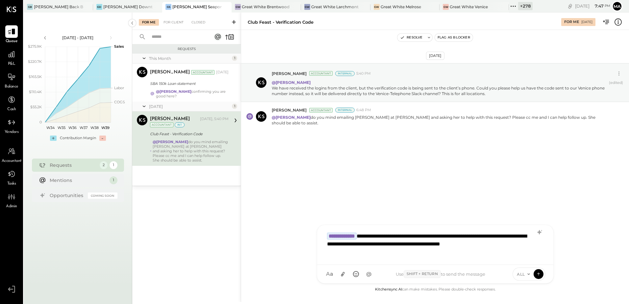
click at [384, 244] on div "**********" at bounding box center [435, 244] width 223 height 30
click at [344, 245] on div "**********" at bounding box center [435, 244] width 223 height 30
click at [368, 244] on div "**********" at bounding box center [435, 244] width 223 height 30
click at [422, 245] on div "**********" at bounding box center [435, 244] width 223 height 30
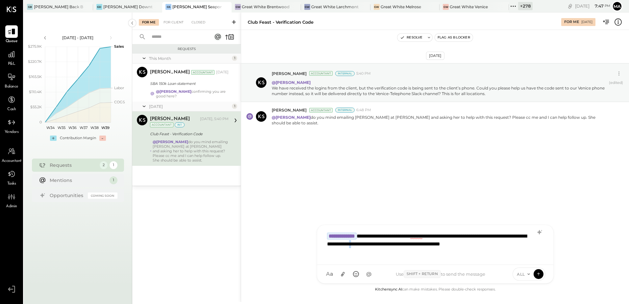
click at [422, 245] on div "**********" at bounding box center [435, 244] width 223 height 30
click at [421, 247] on div "**********" at bounding box center [435, 244] width 223 height 30
click at [346, 252] on div "**********" at bounding box center [435, 244] width 223 height 30
click at [526, 273] on icon at bounding box center [528, 273] width 5 height 5
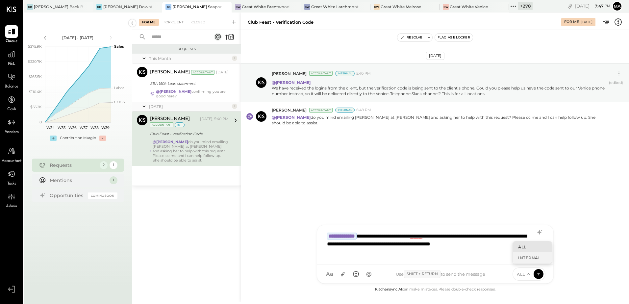
click at [522, 258] on div "INTERNAL" at bounding box center [532, 257] width 39 height 11
click at [537, 273] on icon at bounding box center [538, 273] width 6 height 7
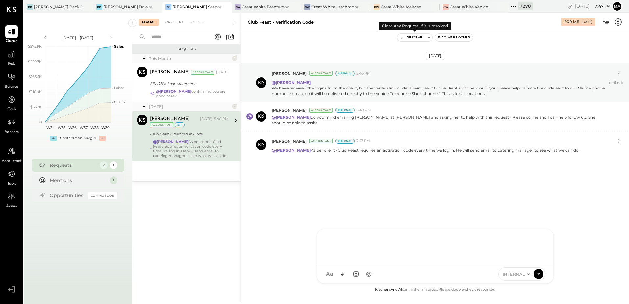
click at [411, 34] on button "Resolve" at bounding box center [411, 38] width 28 height 8
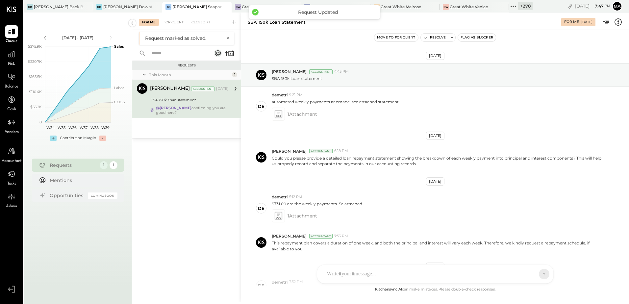
scroll to position [444, 0]
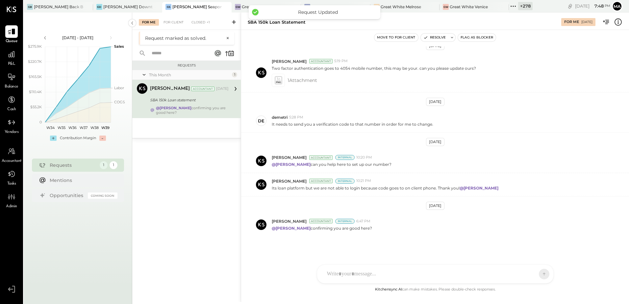
click at [203, 91] on div "[PERSON_NAME] Accountant" at bounding box center [182, 89] width 65 height 7
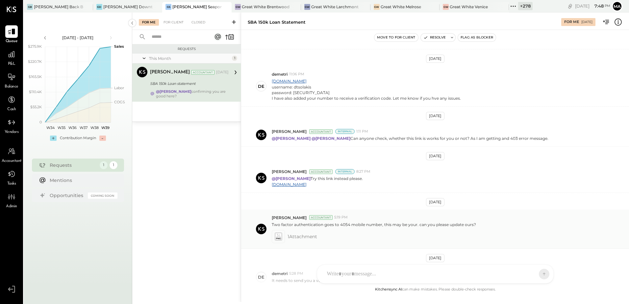
scroll to position [280, 0]
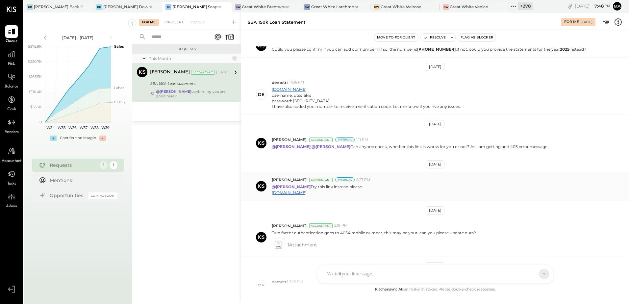
click at [410, 173] on div "[PERSON_NAME] Accountant Internal 8:27 PM @[PERSON_NAME] Try this link instead …" at bounding box center [435, 186] width 388 height 29
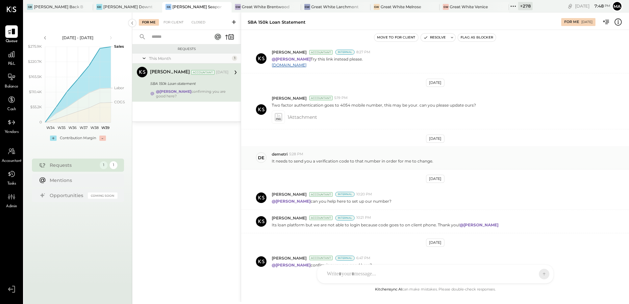
scroll to position [379, 0]
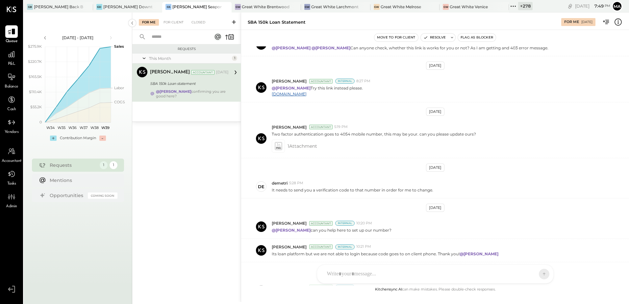
click at [202, 180] on div "Requests This Month 1 [PERSON_NAME] Accountant [PERSON_NAME] Accountant [DATE] …" at bounding box center [186, 164] width 109 height 241
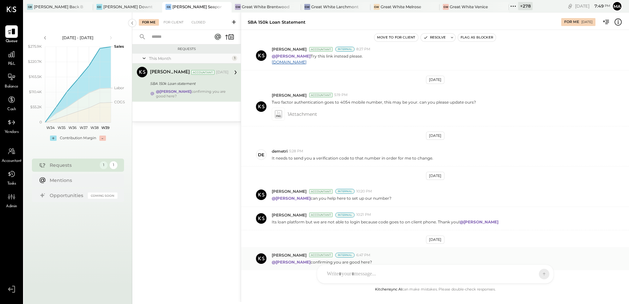
scroll to position [444, 0]
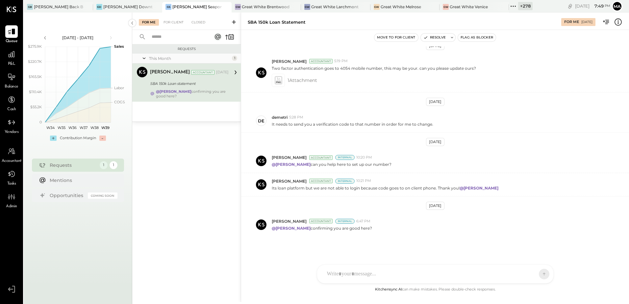
click at [351, 267] on div at bounding box center [429, 274] width 211 height 14
click at [287, 268] on div "[DATE] [PERSON_NAME] Accountant 4:45 PM SBA 150k Loan statement de demetri 9:21…" at bounding box center [435, 165] width 388 height 239
click at [199, 179] on div "Requests This Month 1 [PERSON_NAME] Accountant [PERSON_NAME] Accountant [DATE] …" at bounding box center [186, 164] width 109 height 241
click at [509, 2] on div "+ 278" at bounding box center [521, 6] width 24 height 9
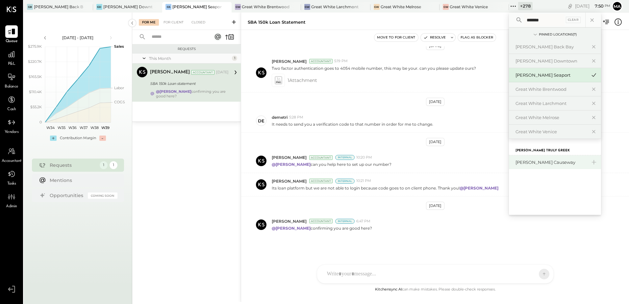
type input "*******"
click at [519, 161] on div "[PERSON_NAME] Causeway" at bounding box center [550, 162] width 71 height 6
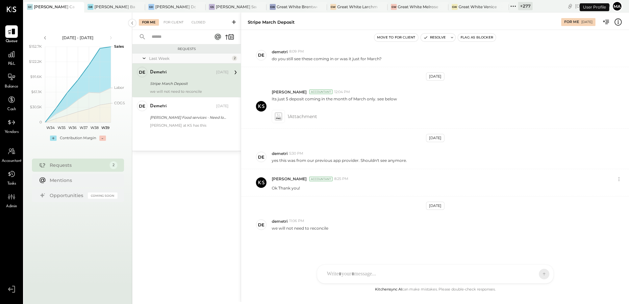
scroll to position [227, 0]
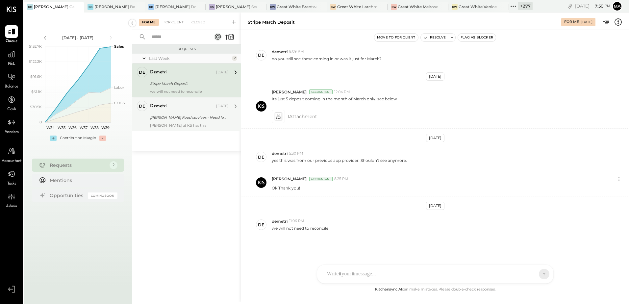
click at [181, 111] on div "demetri [DATE]" at bounding box center [189, 106] width 79 height 11
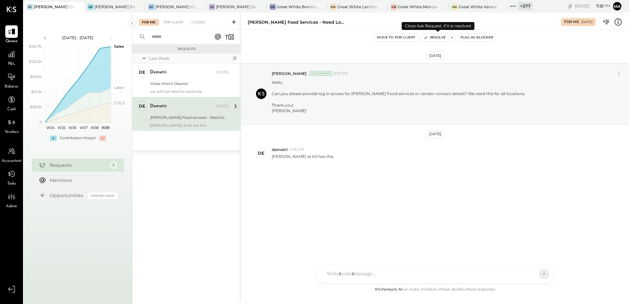
click at [440, 36] on button "Resolve" at bounding box center [435, 38] width 28 height 8
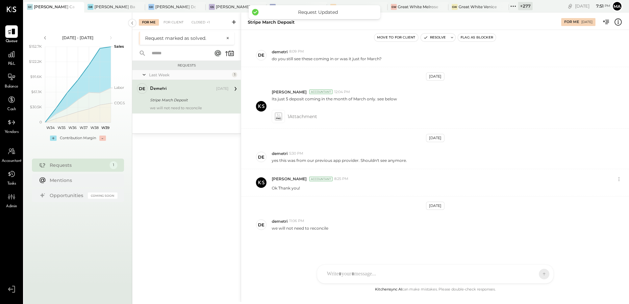
click at [200, 103] on div "Stripe March Deposit" at bounding box center [188, 100] width 77 height 7
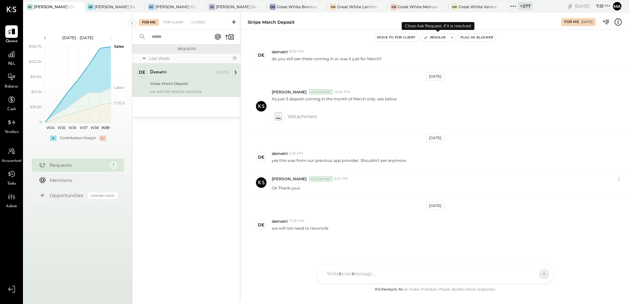
click at [436, 37] on button "Resolve" at bounding box center [435, 38] width 28 height 8
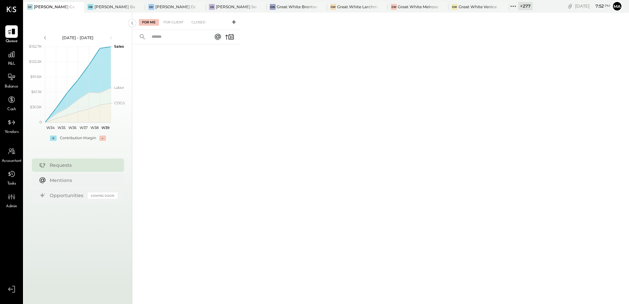
click at [363, 131] on div "For Me For Client Closed" at bounding box center [380, 156] width 497 height 289
